Goal: Information Seeking & Learning: Learn about a topic

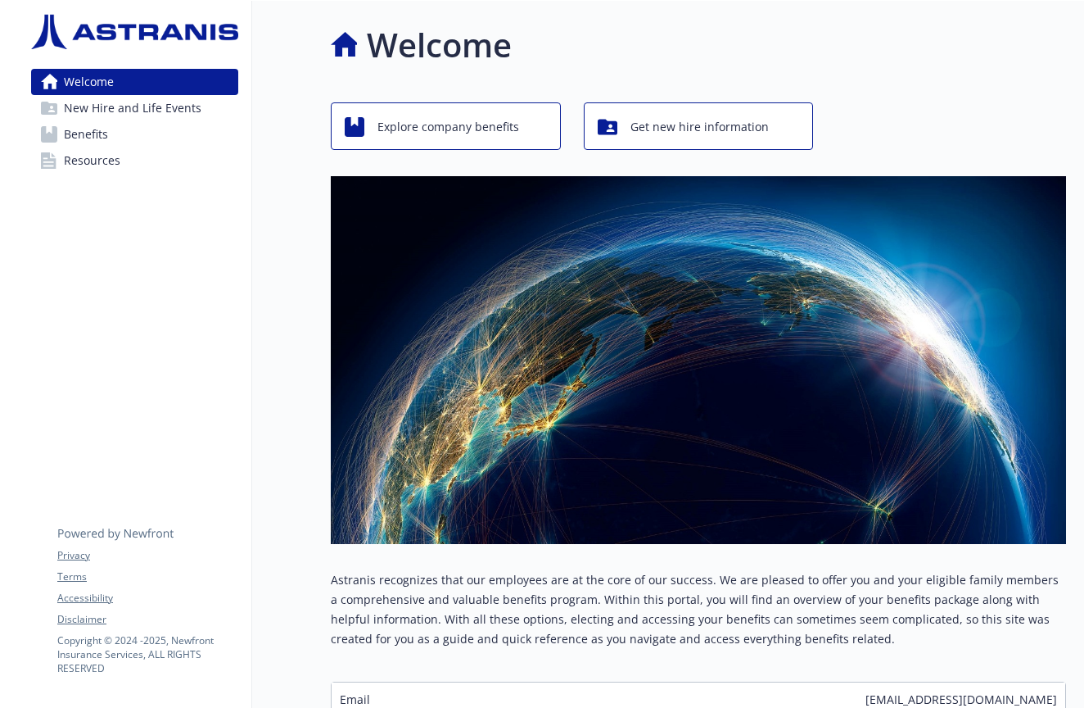
click at [492, 129] on span "Explore company benefits" at bounding box center [449, 126] width 142 height 31
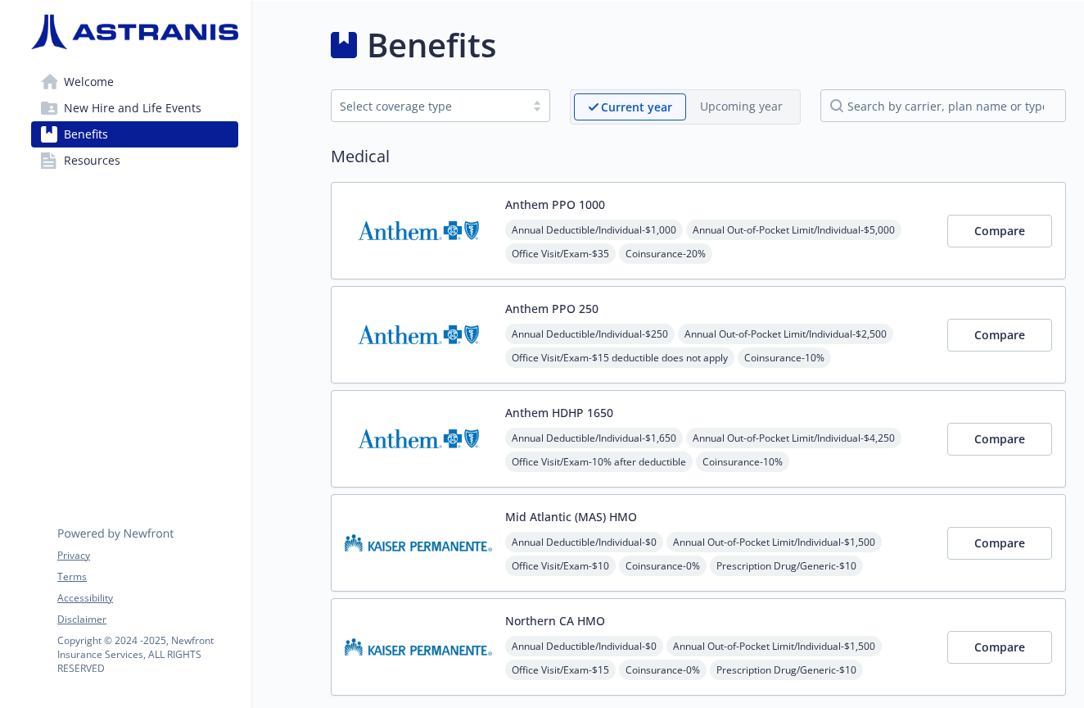
click at [155, 111] on span "New Hire and Life Events" at bounding box center [133, 108] width 138 height 26
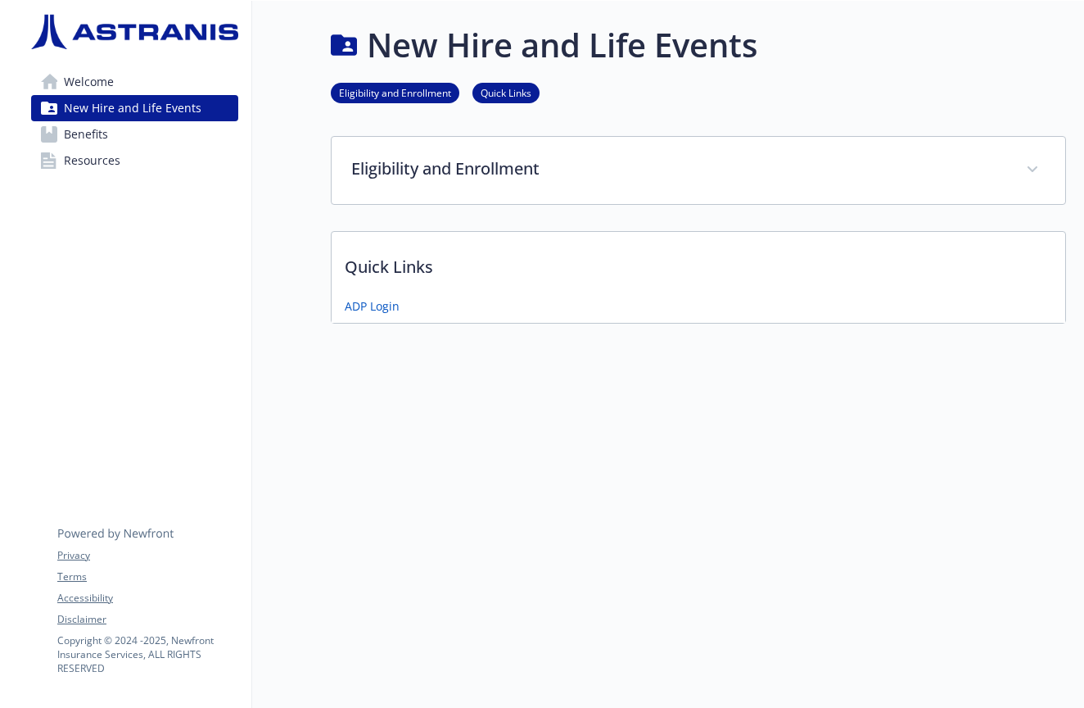
click at [89, 167] on span "Resources" at bounding box center [92, 160] width 57 height 26
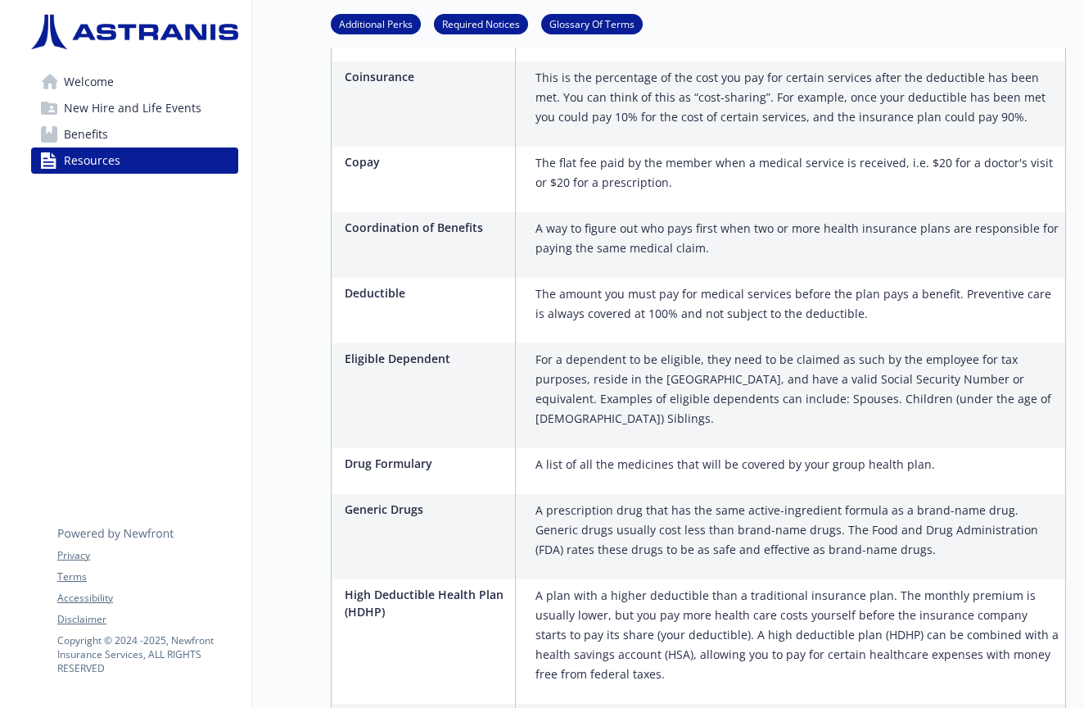
scroll to position [968, 0]
